Goal: Task Accomplishment & Management: Manage account settings

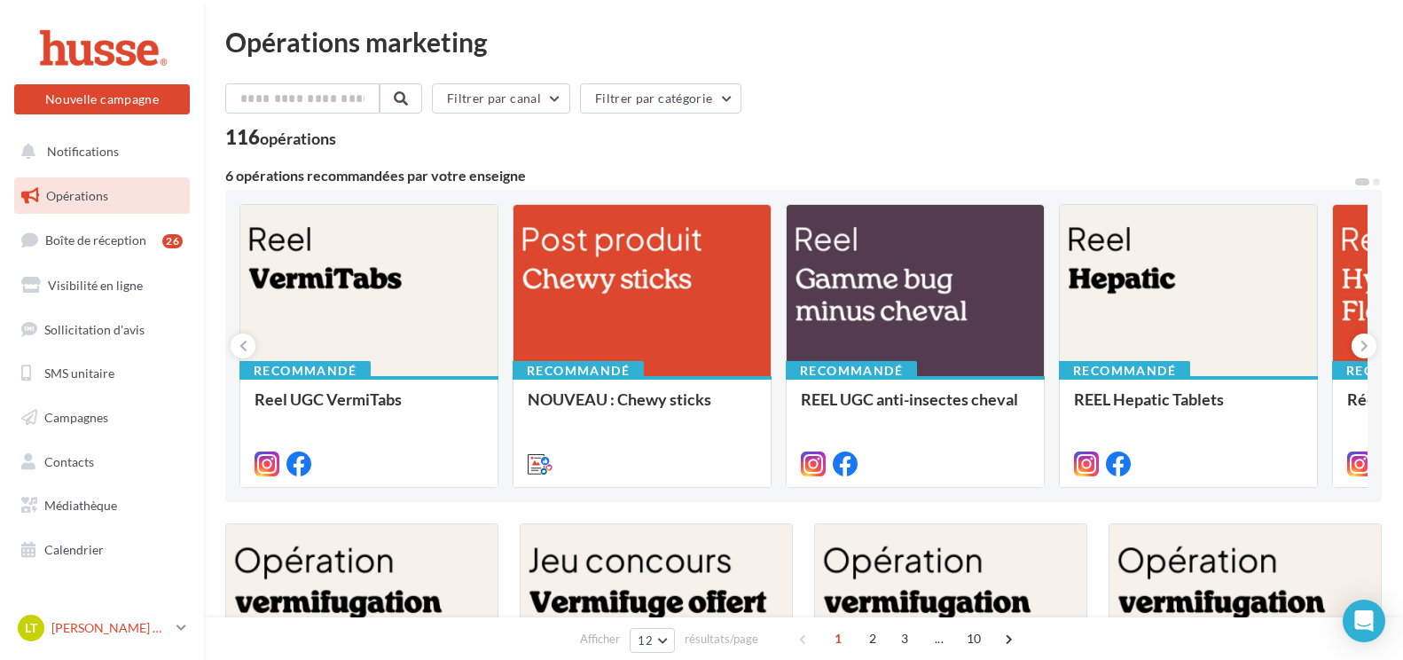
click at [165, 635] on p "[PERSON_NAME] & [PERSON_NAME]" at bounding box center [110, 628] width 118 height 18
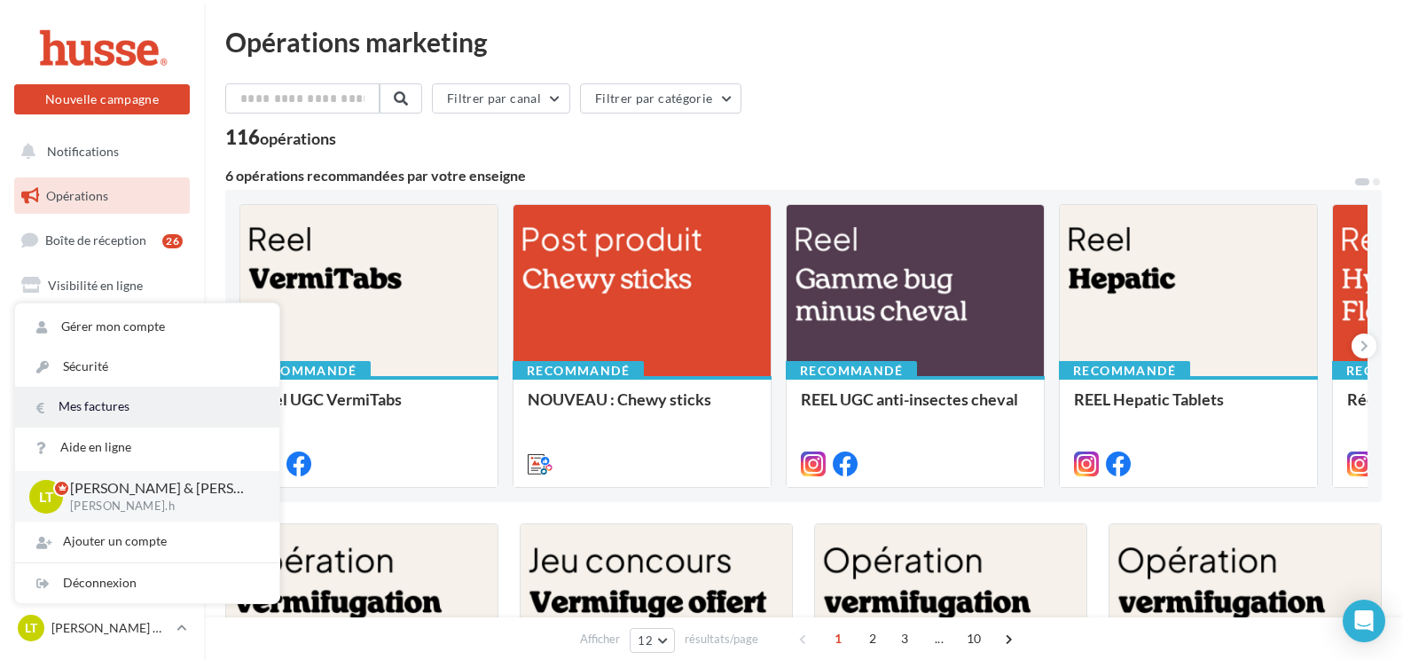
click at [128, 403] on link "Mes factures" at bounding box center [147, 407] width 264 height 40
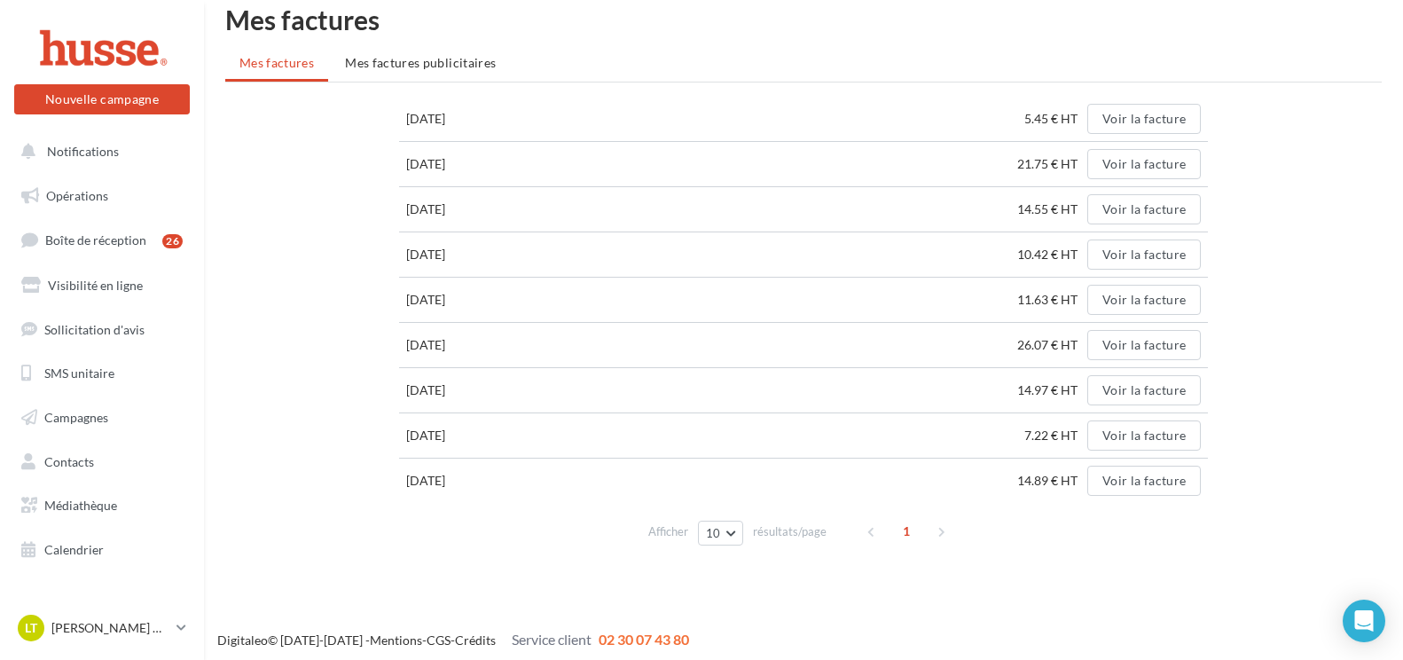
scroll to position [28, 0]
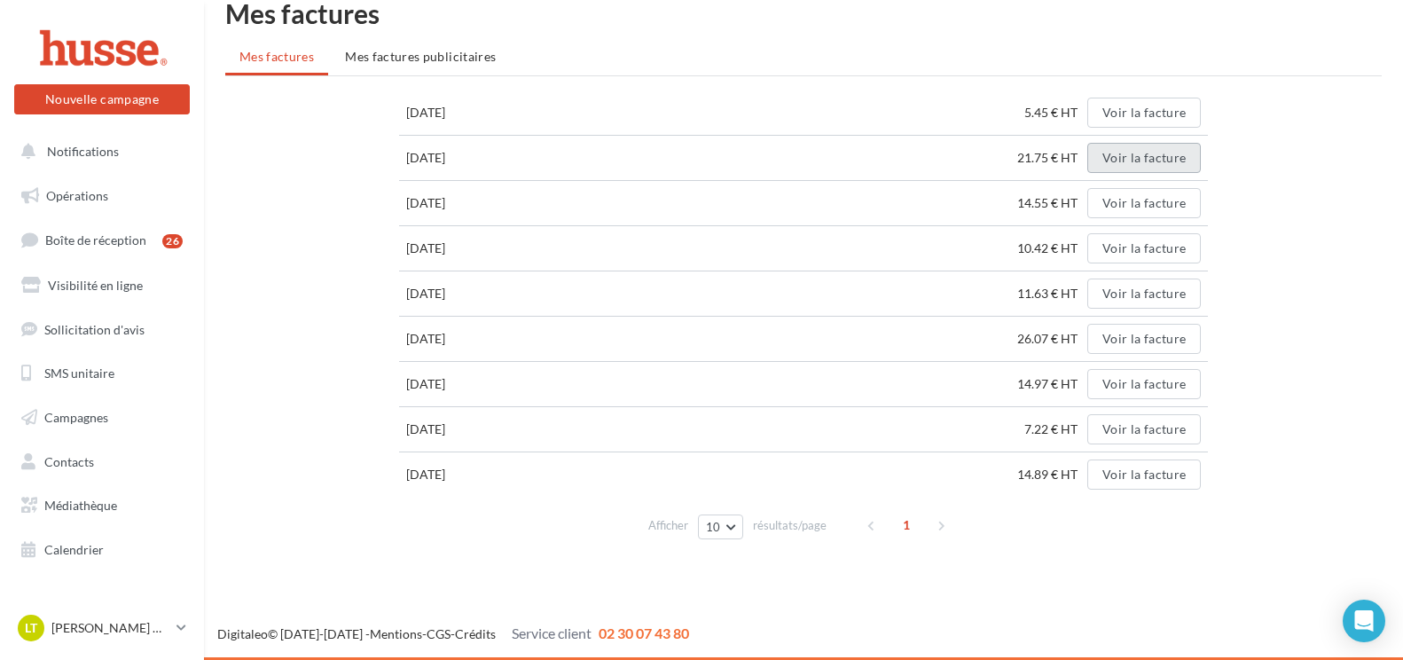
click at [1151, 165] on button "Voir la facture" at bounding box center [1144, 158] width 114 height 30
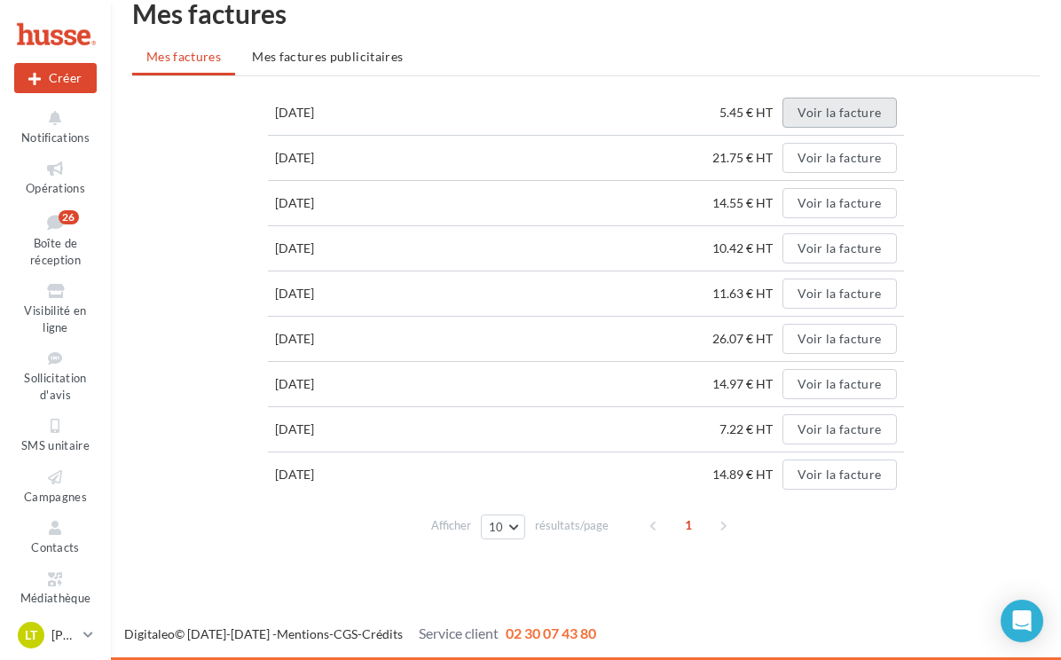
click at [875, 114] on button "Voir la facture" at bounding box center [839, 113] width 114 height 30
